Goal: Task Accomplishment & Management: Use online tool/utility

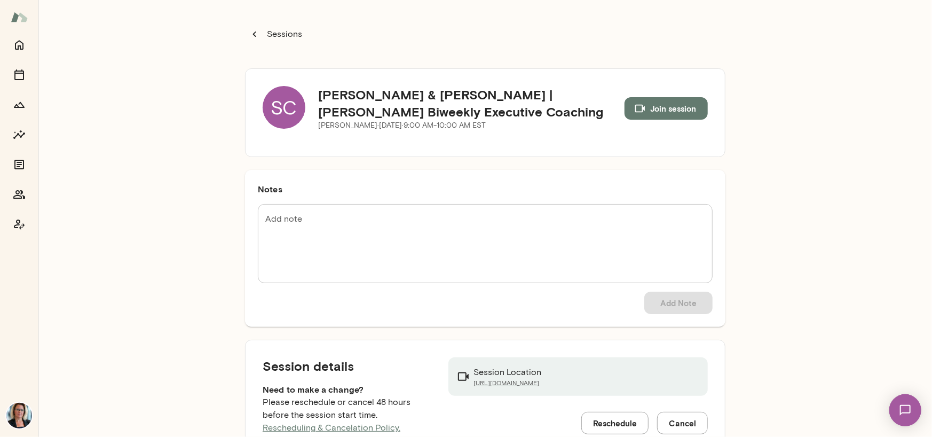
click at [276, 109] on div "SC" at bounding box center [284, 107] width 43 height 43
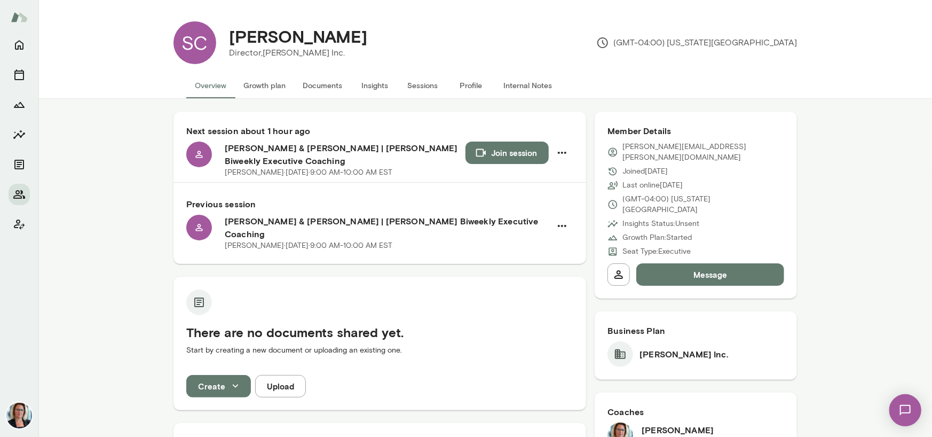
click at [413, 85] on button "Sessions" at bounding box center [423, 86] width 48 height 26
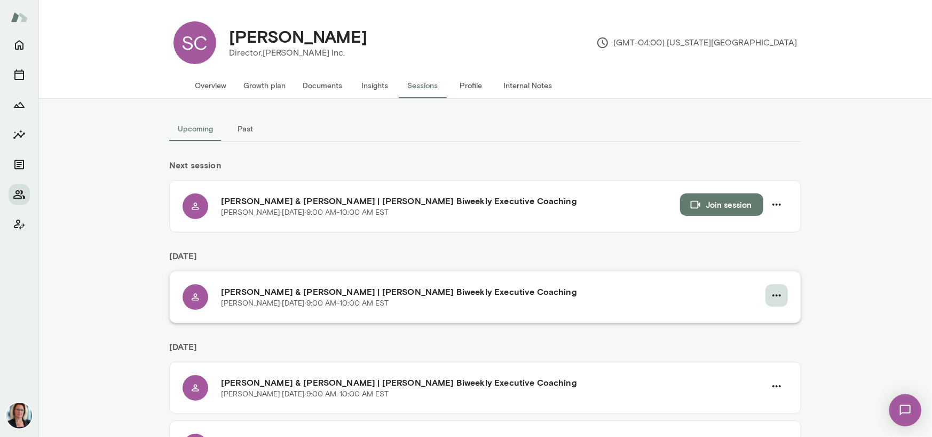
click at [770, 297] on icon "button" at bounding box center [776, 295] width 13 height 13
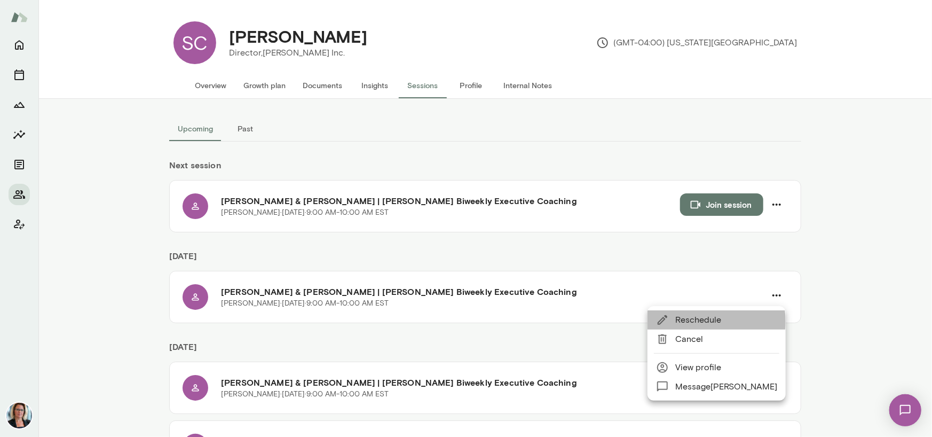
click at [706, 321] on span "Reschedule" at bounding box center [726, 319] width 102 height 13
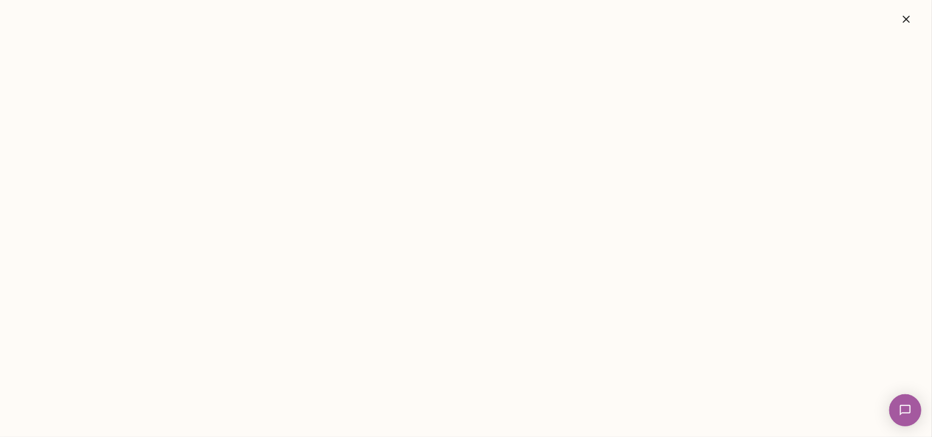
click at [902, 17] on icon "button" at bounding box center [906, 19] width 13 height 13
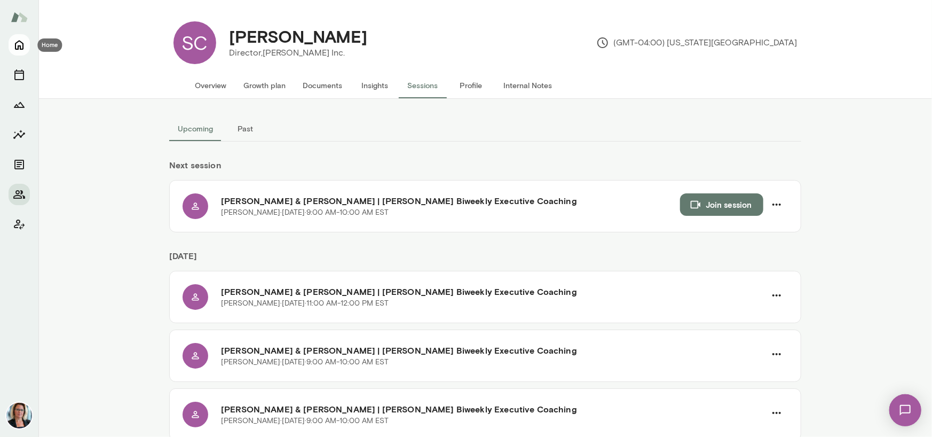
click at [15, 43] on icon "Home" at bounding box center [19, 46] width 9 height 10
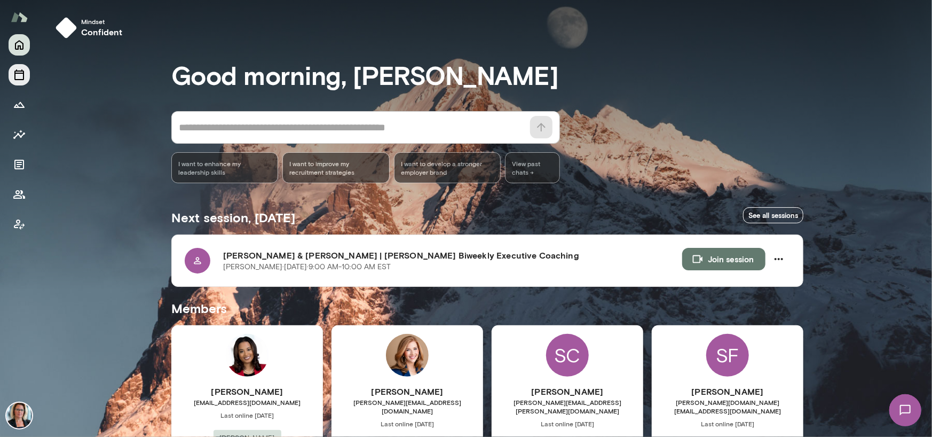
click at [22, 72] on icon "Sessions" at bounding box center [19, 74] width 13 height 13
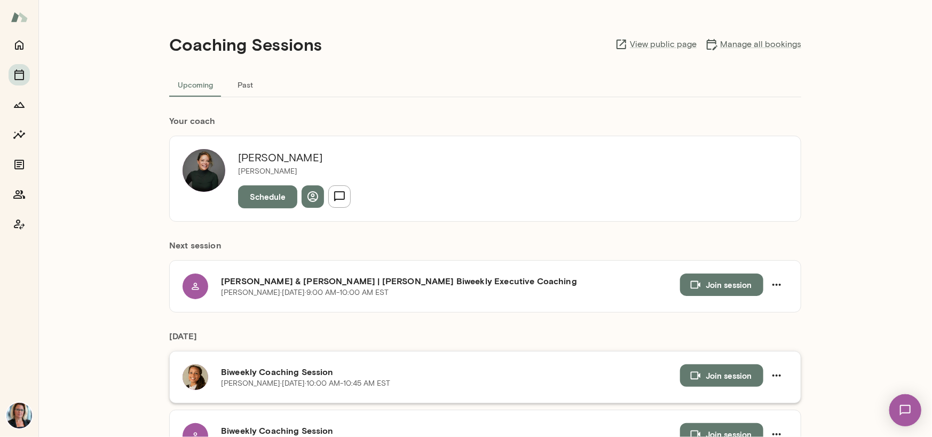
click at [735, 373] on button "Join session" at bounding box center [721, 375] width 83 height 22
